Goal: Task Accomplishment & Management: Manage account settings

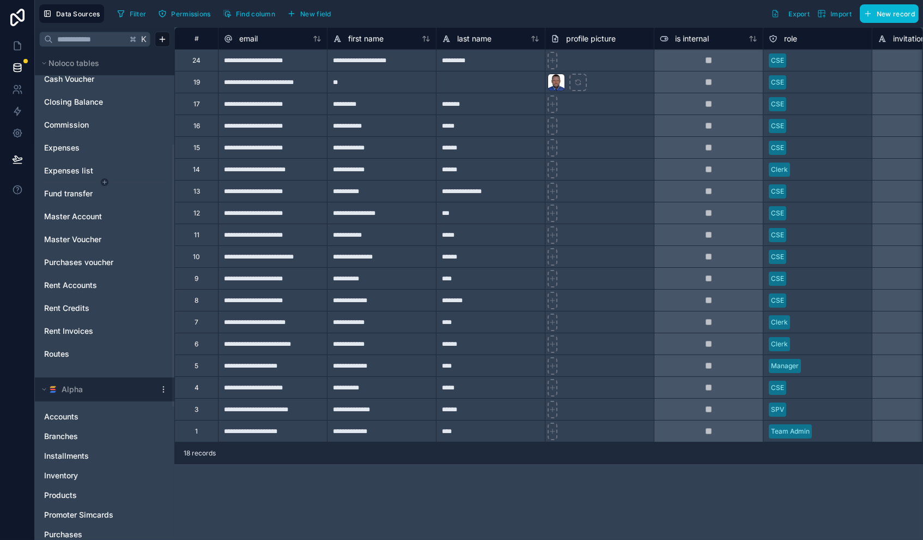
scroll to position [171, 0]
click at [69, 150] on span "Expenses" at bounding box center [61, 148] width 35 height 11
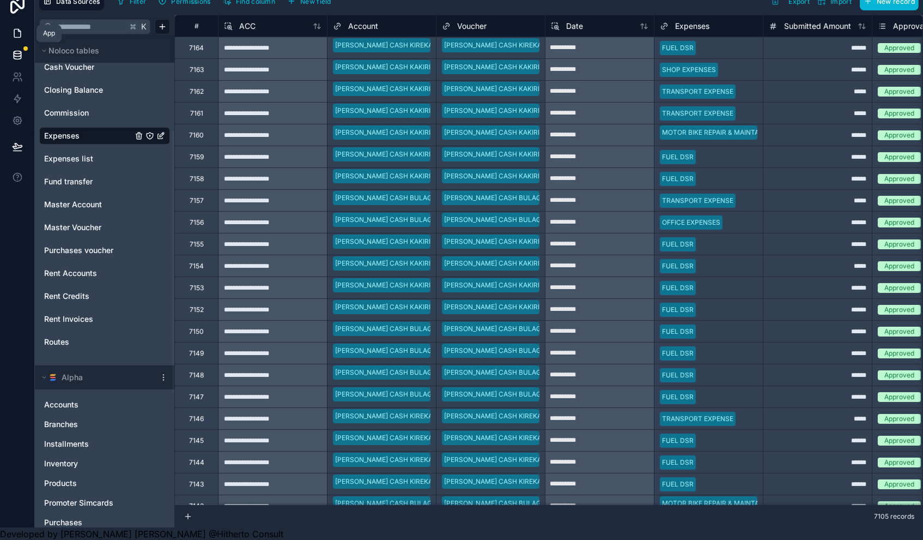
click at [15, 35] on icon at bounding box center [17, 33] width 11 height 11
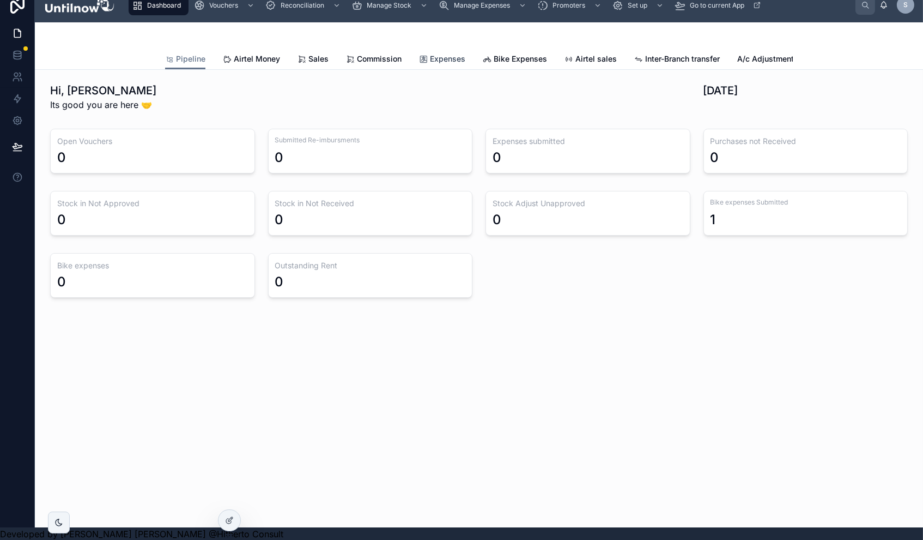
click at [442, 60] on span "Expenses" at bounding box center [447, 58] width 35 height 11
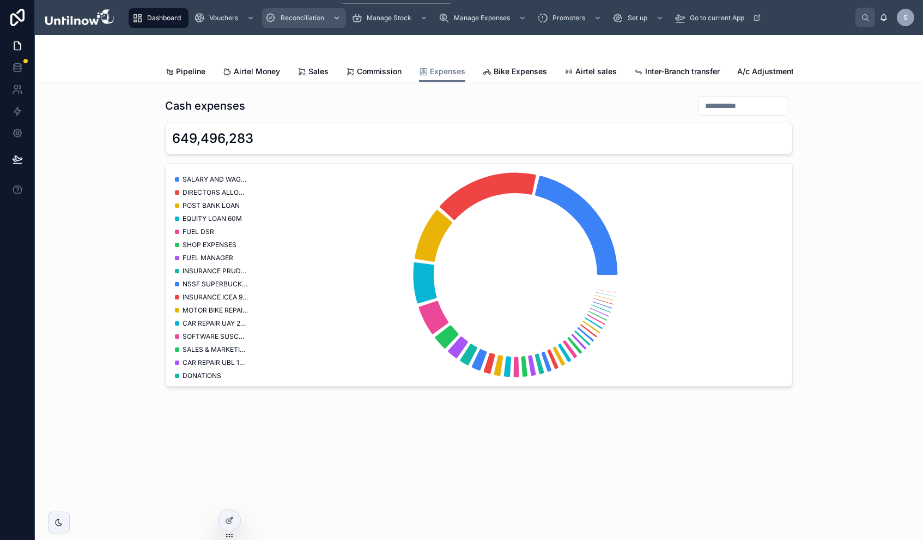
click at [300, 25] on div "Reconciliation" at bounding box center [303, 17] width 77 height 17
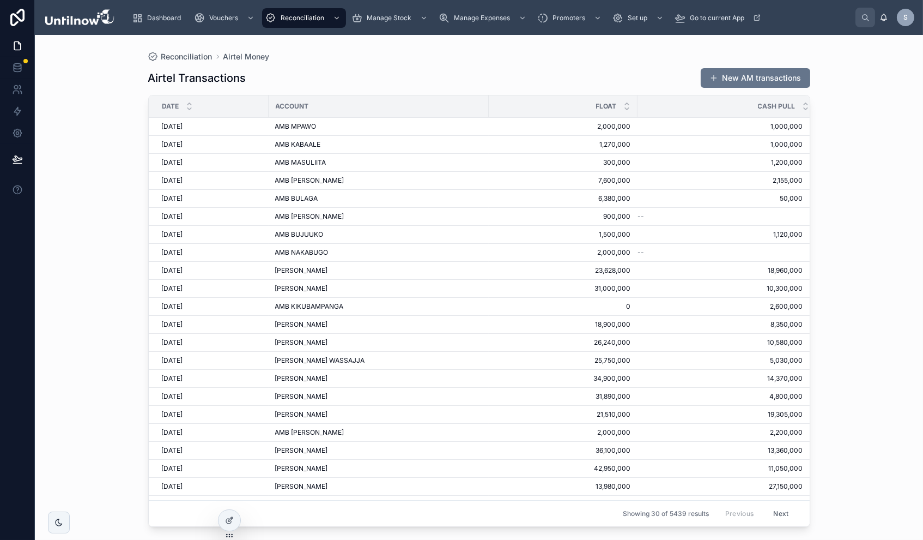
click at [869, 106] on div "Reconciliation Airtel Money Airtel Transactions New AM transactions Date Accoun…" at bounding box center [479, 287] width 889 height 505
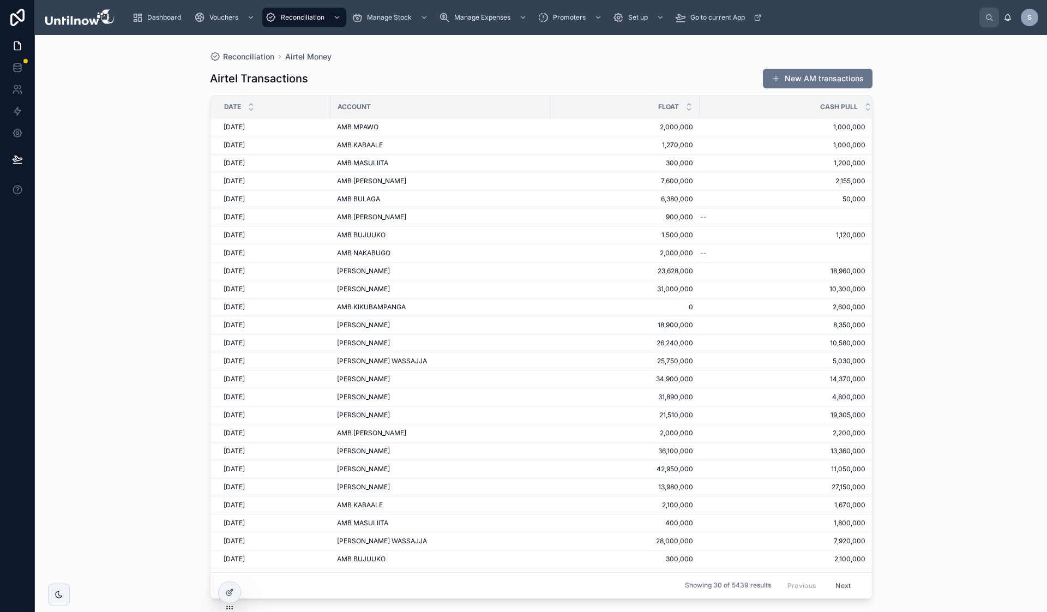
click at [710, 66] on div "Airtel Transactions New AM transactions Date Account Float Cash Pull 30/08/2025…" at bounding box center [541, 330] width 662 height 537
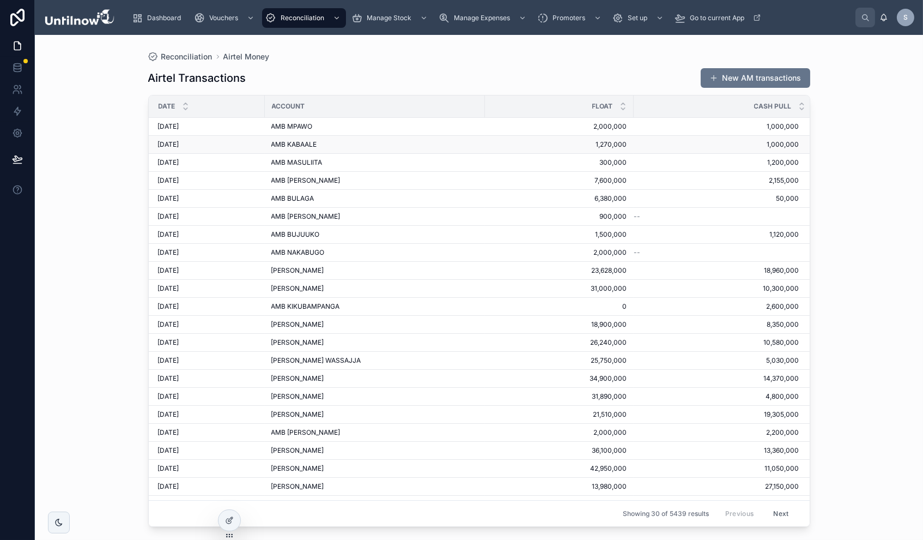
scroll to position [0, 7]
click at [637, 149] on span "1,000,000" at bounding box center [714, 144] width 165 height 9
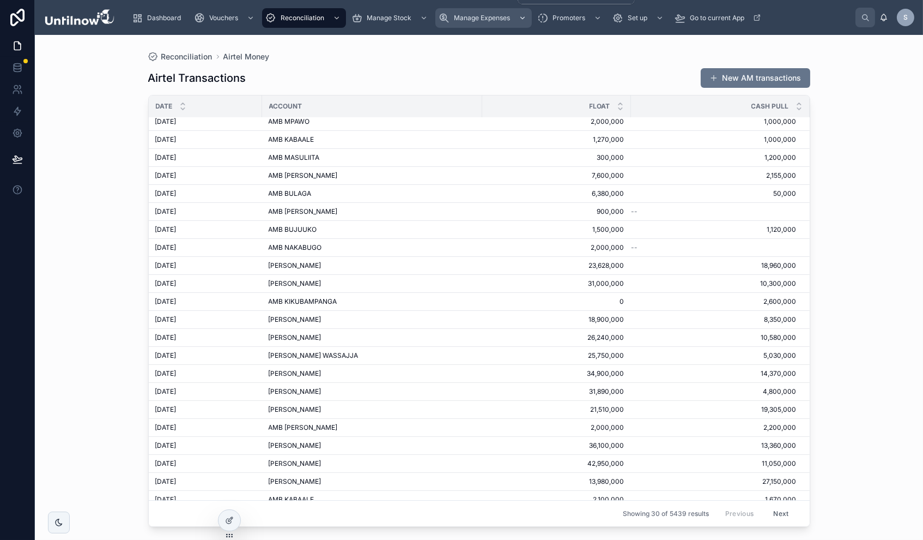
click at [485, 22] on span "Manage Expenses" at bounding box center [482, 18] width 56 height 9
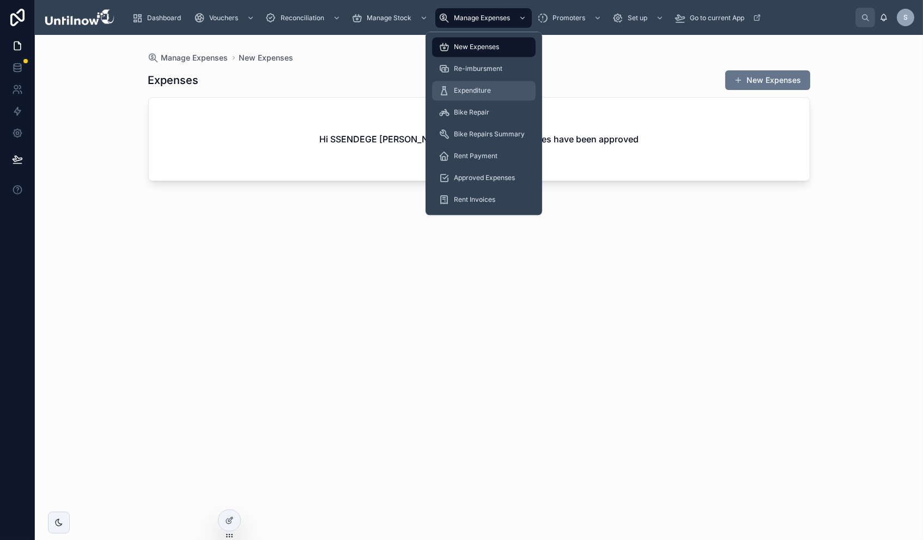
click at [473, 95] on span "Expenditure" at bounding box center [472, 91] width 37 height 9
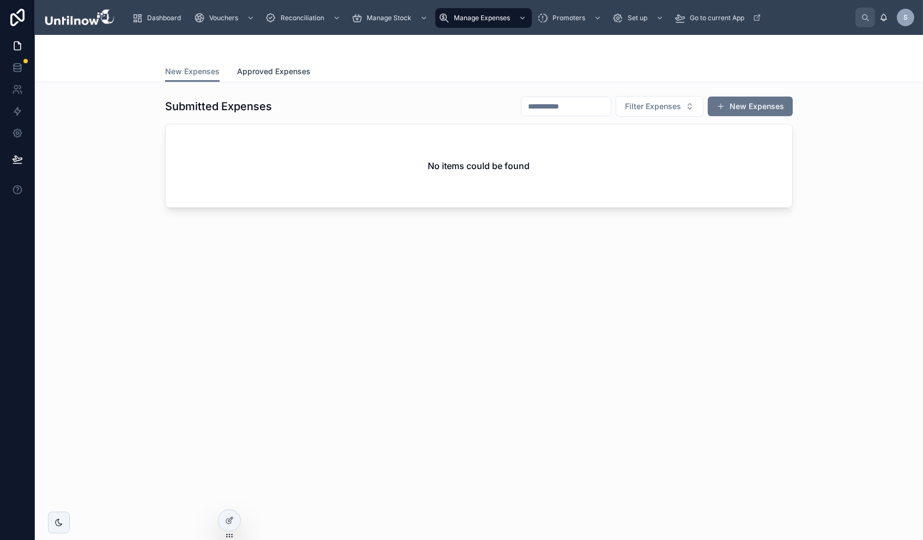
click at [291, 77] on span "Approved Expenses" at bounding box center [274, 71] width 74 height 11
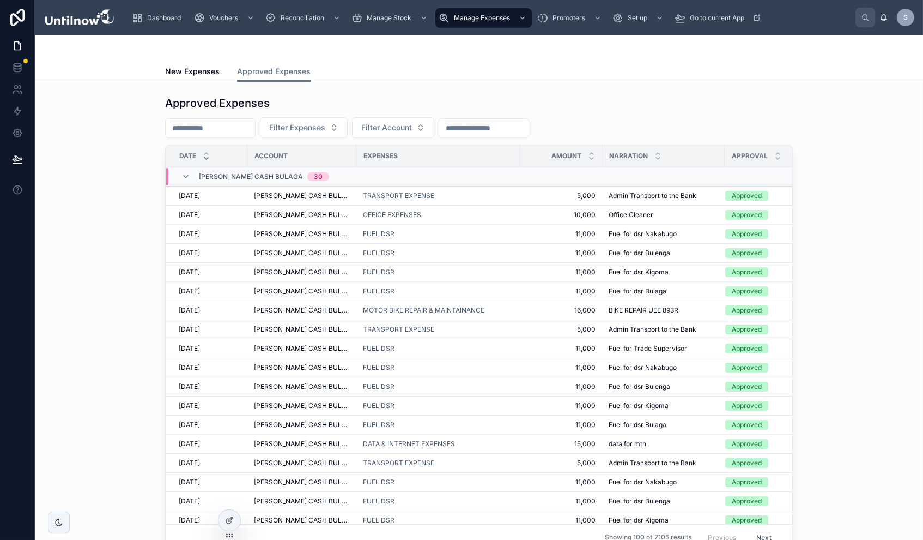
click at [206, 162] on div at bounding box center [206, 156] width 7 height 12
click at [205, 157] on icon at bounding box center [206, 153] width 7 height 7
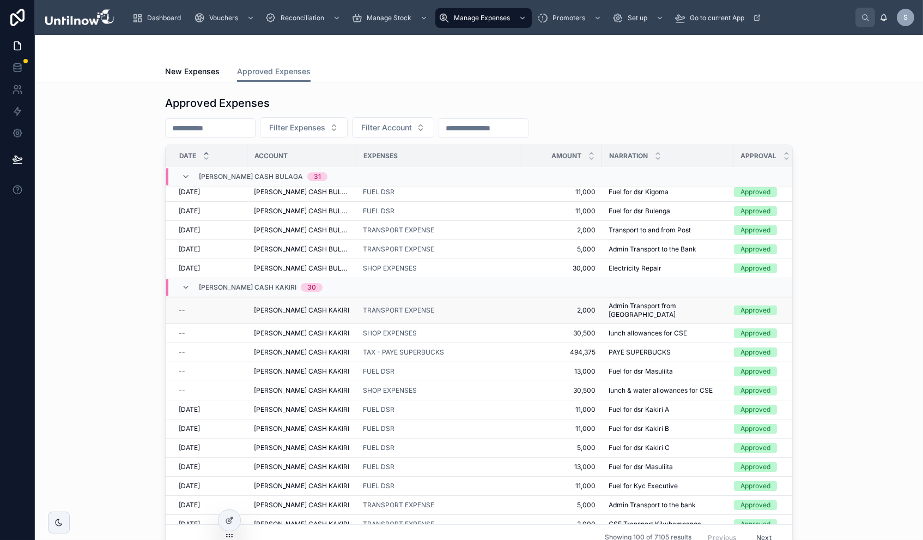
scroll to position [515, 0]
click at [15, 67] on icon at bounding box center [17, 65] width 7 height 3
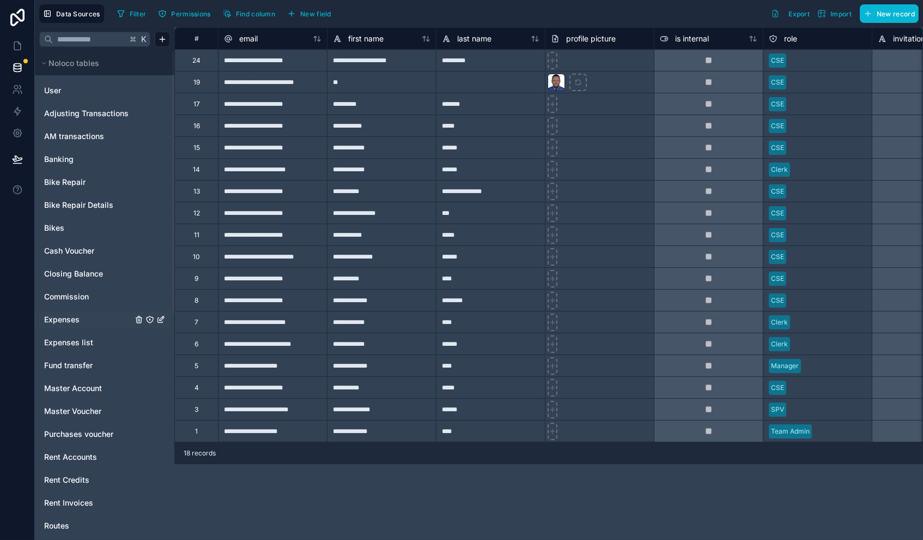
click at [63, 325] on span "Expenses" at bounding box center [61, 319] width 35 height 11
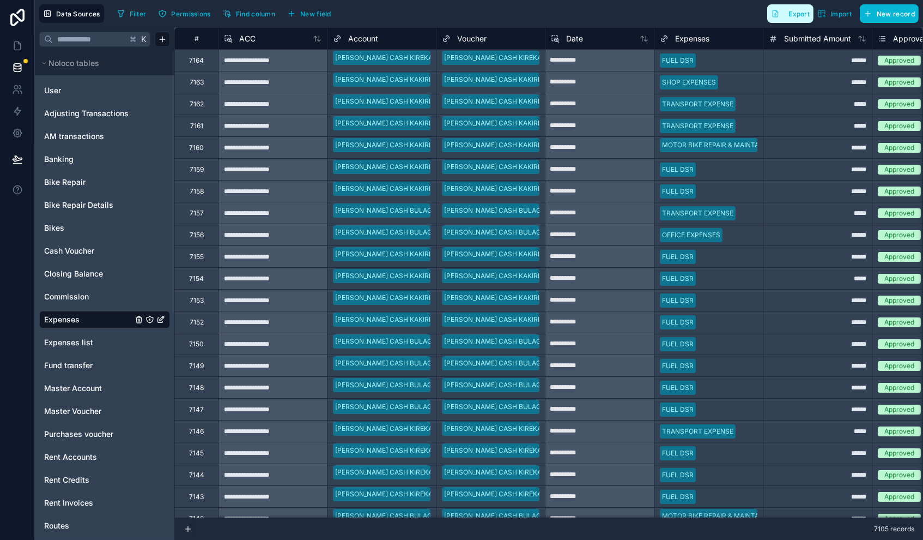
click at [790, 18] on span "Export" at bounding box center [799, 14] width 21 height 8
